Goal: Transaction & Acquisition: Purchase product/service

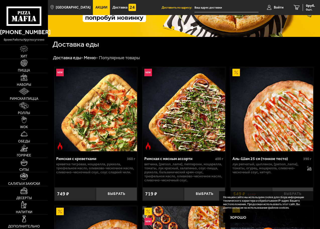
scroll to position [75, 0]
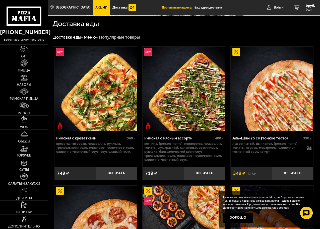
click at [24, 80] on img at bounding box center [24, 77] width 7 height 7
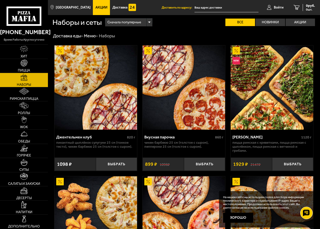
click at [103, 117] on img at bounding box center [95, 87] width 83 height 84
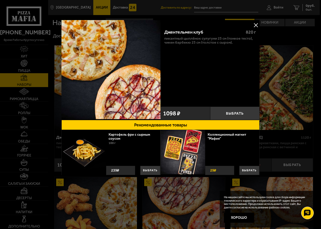
click at [257, 24] on button at bounding box center [256, 25] width 8 height 8
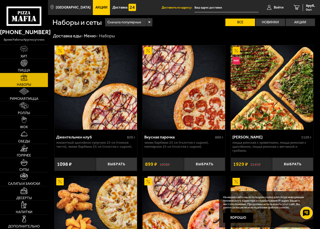
click at [153, 136] on div "Вкусная парочка" at bounding box center [179, 137] width 70 height 5
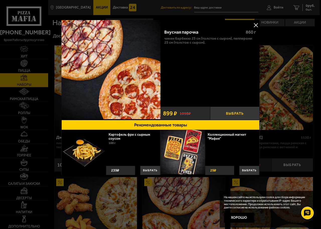
click at [227, 112] on button "Выбрать" at bounding box center [235, 113] width 50 height 13
click at [219, 117] on button "−" at bounding box center [218, 113] width 17 height 13
click at [257, 24] on button at bounding box center [256, 25] width 8 height 8
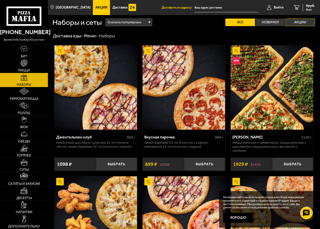
click at [305, 22] on label "Акции" at bounding box center [301, 23] width 30 height 8
click at [0, 0] on input "Акции" at bounding box center [0, 0] width 0 height 0
click at [297, 22] on label "Акции" at bounding box center [301, 23] width 30 height 8
click at [0, 0] on input "Акции" at bounding box center [0, 0] width 0 height 0
click at [152, 20] on div "Сначала популярные" at bounding box center [128, 22] width 47 height 8
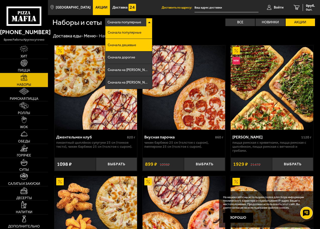
click at [127, 44] on span "Сначала дешевые" at bounding box center [122, 45] width 28 height 4
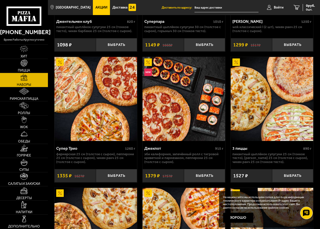
scroll to position [251, 0]
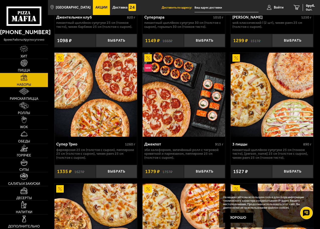
click at [72, 145] on div "Супер Трио" at bounding box center [90, 144] width 68 height 5
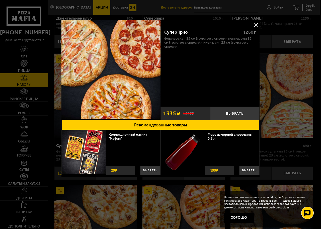
click at [255, 24] on button at bounding box center [256, 25] width 8 height 8
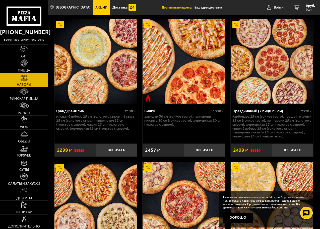
scroll to position [1105, 0]
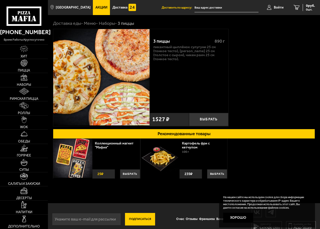
scroll to position [19, 0]
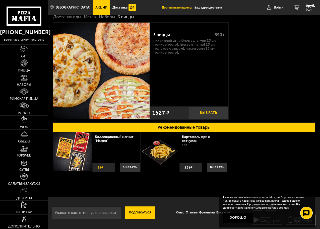
click at [210, 111] on button "Выбрать" at bounding box center [208, 112] width 39 height 13
click at [194, 112] on button "−" at bounding box center [195, 112] width 13 height 13
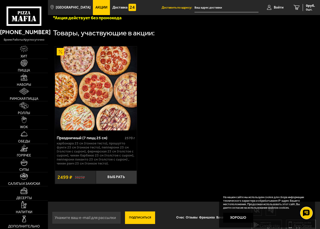
scroll to position [157, 0]
